Goal: Information Seeking & Learning: Learn about a topic

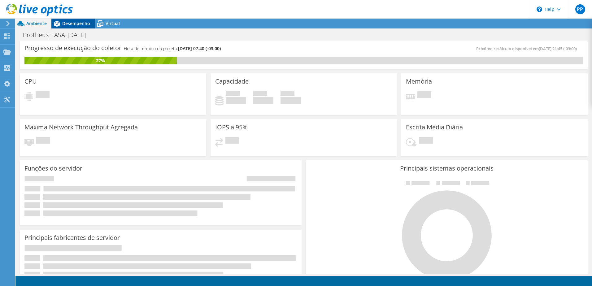
click at [75, 24] on span "Desempenho" at bounding box center [76, 23] width 28 height 6
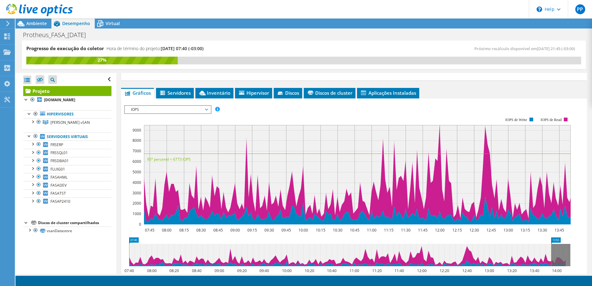
scroll to position [124, 0]
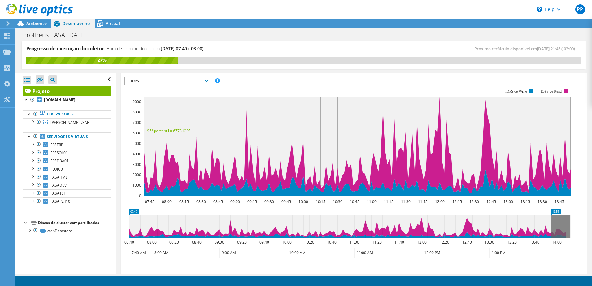
click at [149, 84] on span "IOPS" at bounding box center [168, 80] width 80 height 7
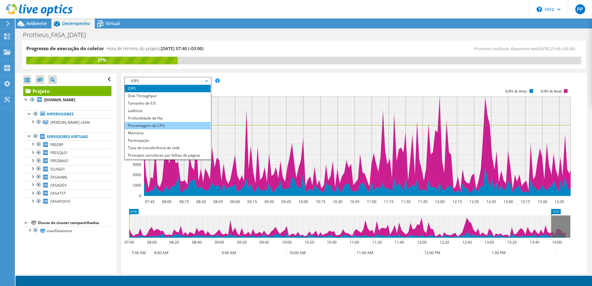
click at [149, 126] on li "Porcentagem da CPU" at bounding box center [168, 125] width 86 height 7
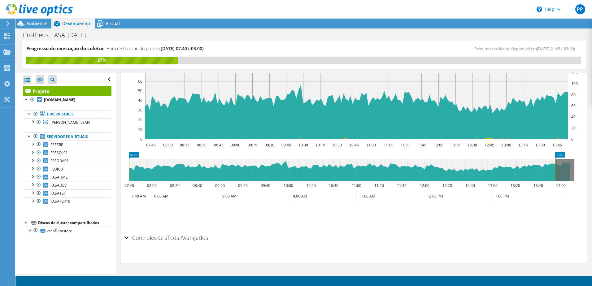
scroll to position [185, 0]
drag, startPoint x: 521, startPoint y: 168, endPoint x: 593, endPoint y: 172, distance: 71.3
click at [591, 172] on html "PP Usuário Final [PERSON_NAME] [PERSON_NAME][EMAIL_ADDRESS][PERSON_NAME][DOMAIN…" at bounding box center [296, 143] width 592 height 286
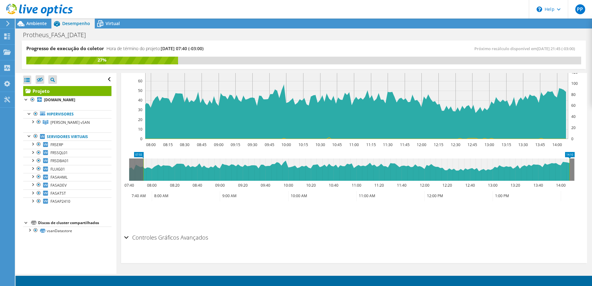
click at [224, 162] on icon at bounding box center [356, 169] width 426 height 22
click at [59, 144] on span "FRSERP" at bounding box center [56, 144] width 13 height 5
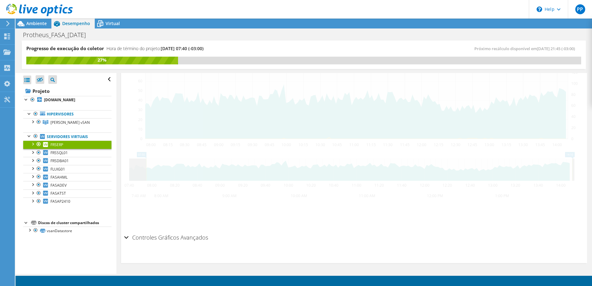
scroll to position [164, 0]
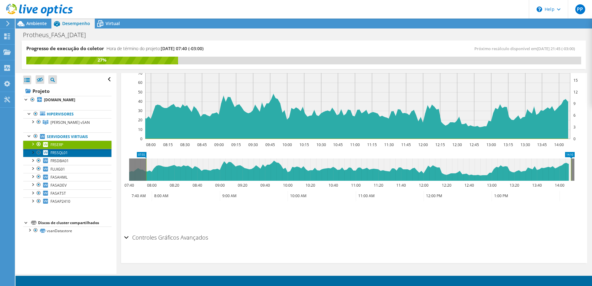
click at [73, 153] on link "FRSSQL01" at bounding box center [67, 153] width 88 height 8
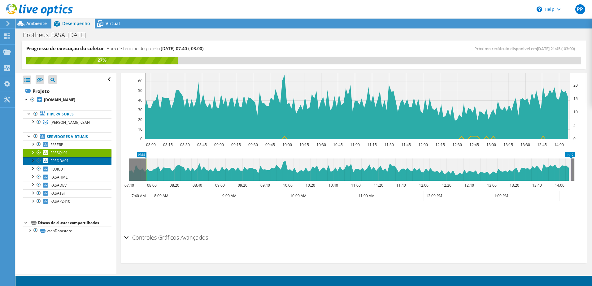
click at [70, 160] on link "FRSDBA01" at bounding box center [67, 161] width 88 height 8
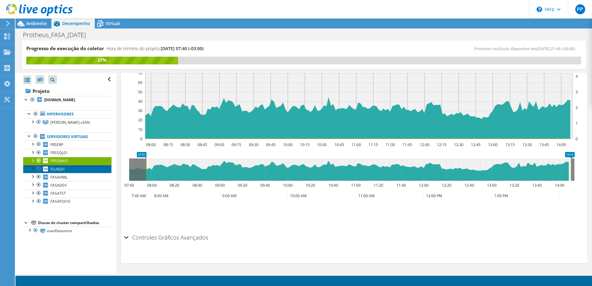
click at [73, 170] on link "FLUIG01" at bounding box center [67, 169] width 88 height 8
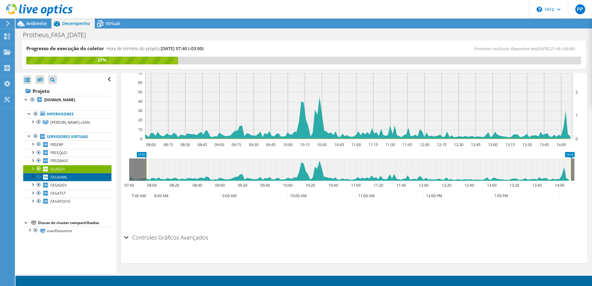
click at [71, 175] on link "FASAHML" at bounding box center [67, 177] width 88 height 8
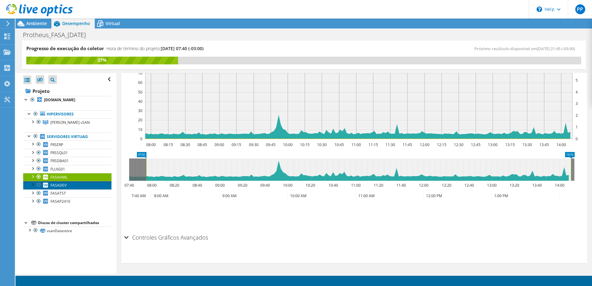
click at [69, 185] on link "FASADEV" at bounding box center [67, 185] width 88 height 8
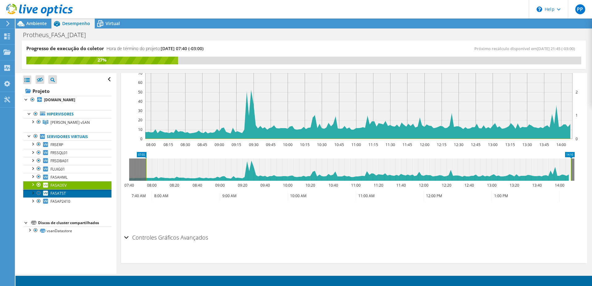
click at [68, 194] on link "FASATST" at bounding box center [67, 193] width 88 height 8
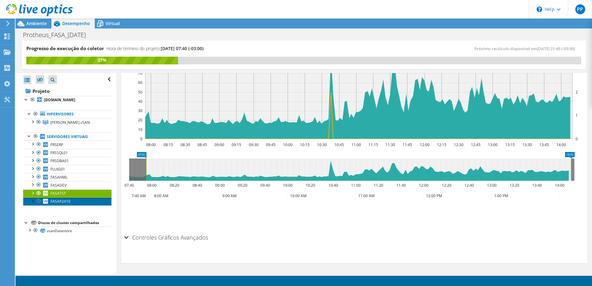
click at [70, 203] on link "FASAP2410" at bounding box center [67, 201] width 88 height 8
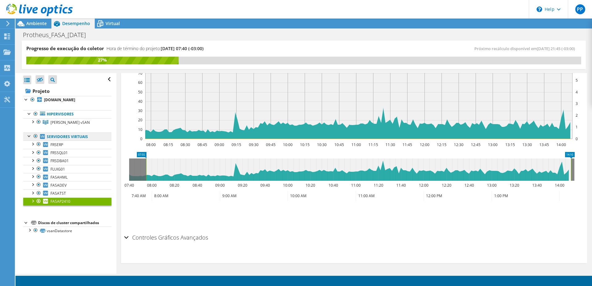
click at [69, 136] on link "Servidores virtuais" at bounding box center [67, 136] width 88 height 8
click at [64, 145] on link "FRSERP" at bounding box center [67, 144] width 88 height 8
